Goal: Book appointment/travel/reservation

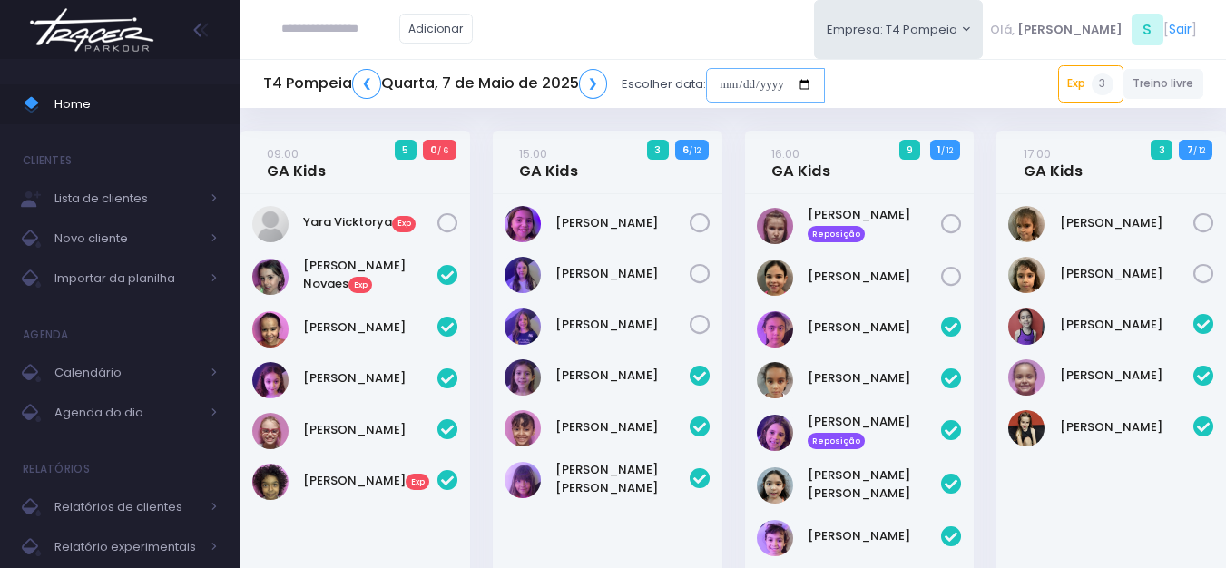
click at [730, 81] on input "date" at bounding box center [765, 85] width 119 height 34
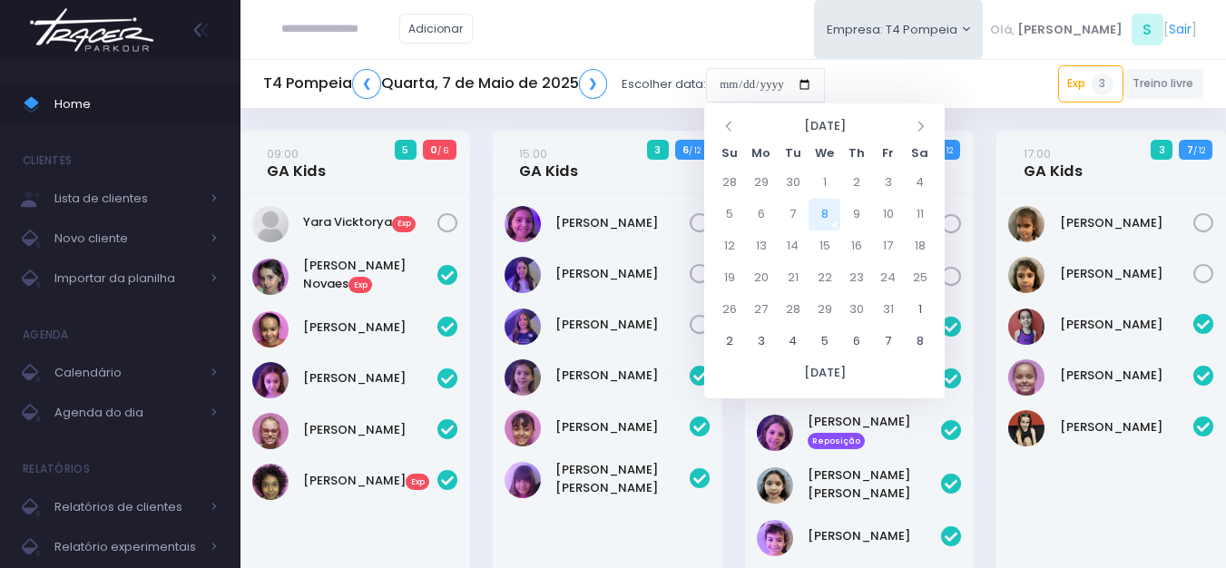
click at [829, 211] on td "8" at bounding box center [825, 215] width 32 height 32
type input "**********"
